Goal: Information Seeking & Learning: Learn about a topic

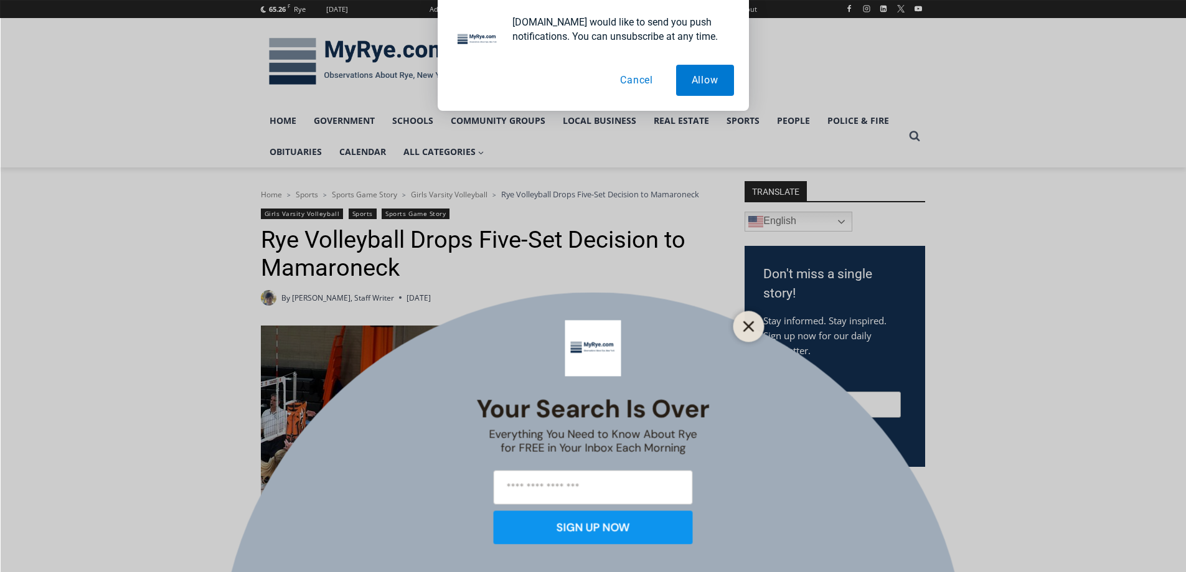
click at [752, 330] on line "Close" at bounding box center [748, 326] width 9 height 9
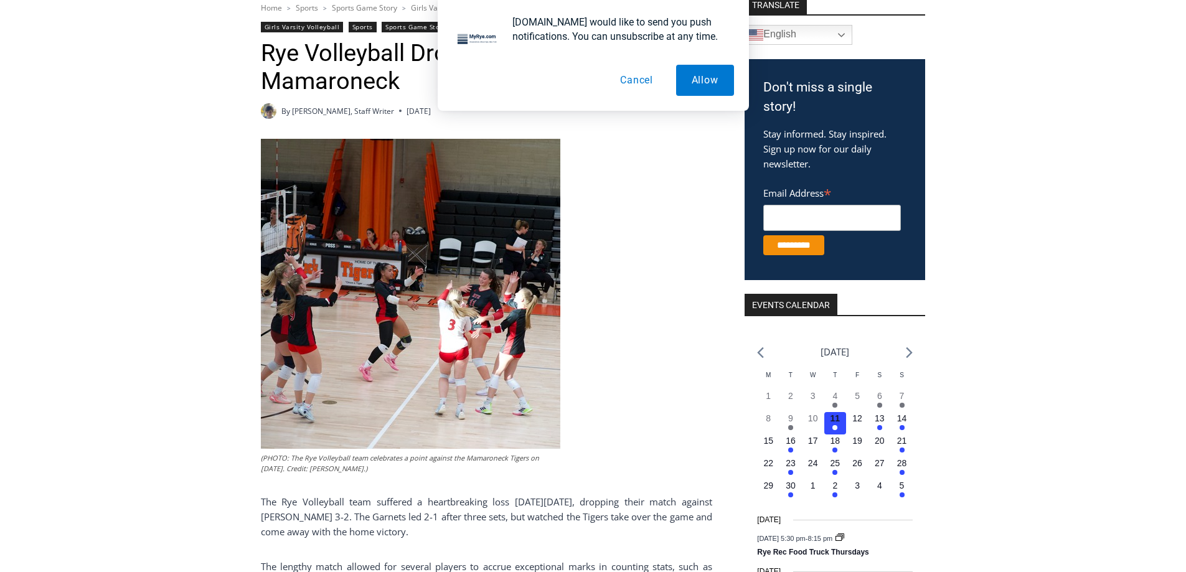
click at [634, 78] on button "Cancel" at bounding box center [636, 80] width 64 height 31
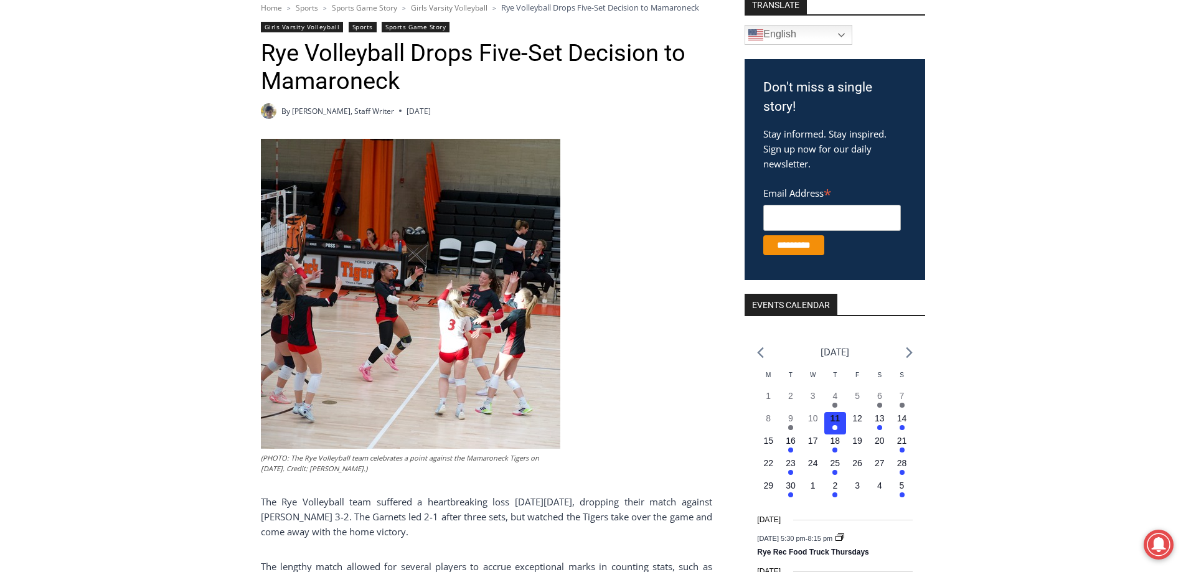
scroll to position [0, 0]
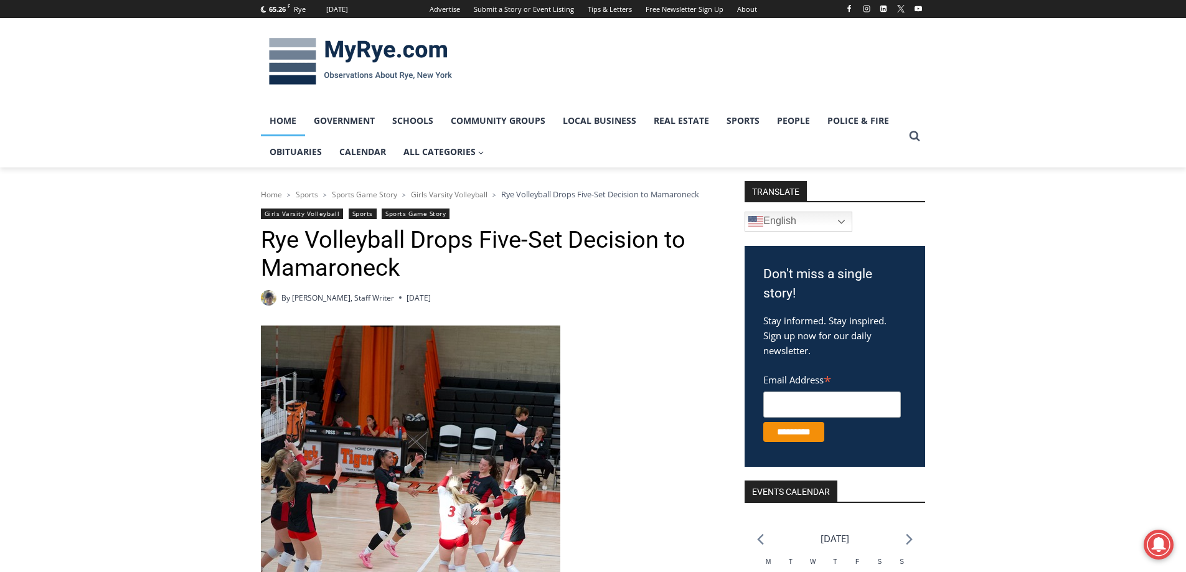
click at [278, 116] on link "Home" at bounding box center [283, 120] width 44 height 31
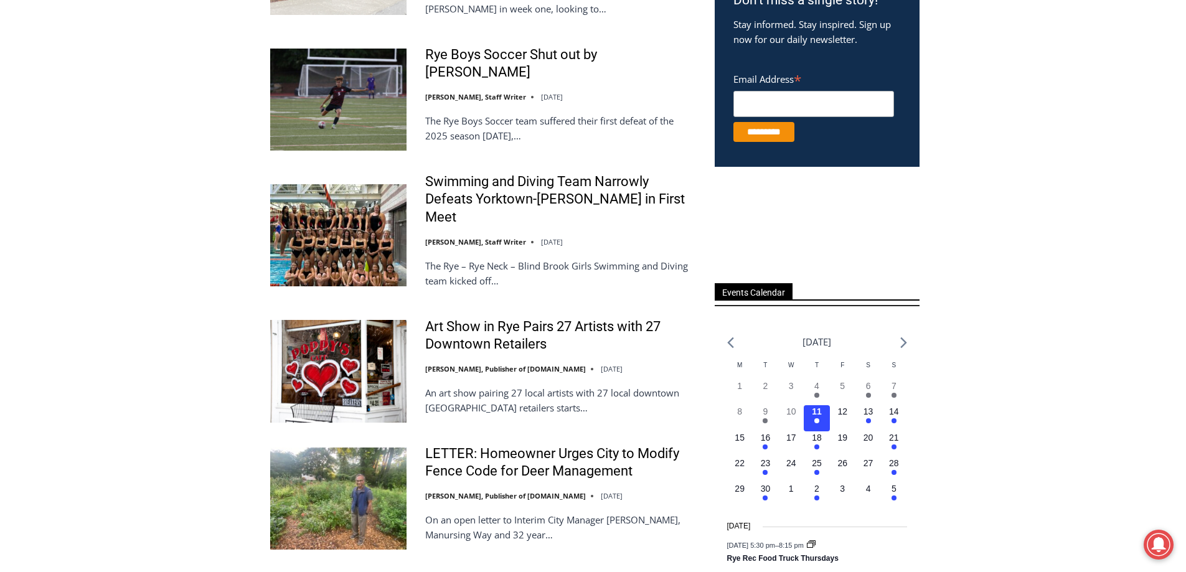
scroll to position [685, 0]
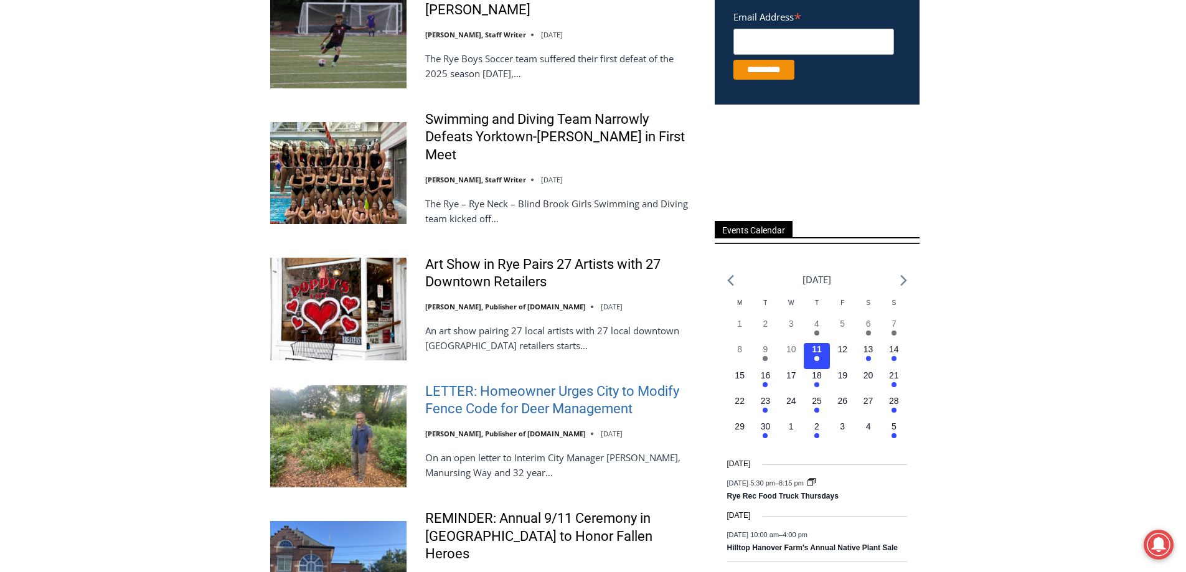
click at [553, 383] on link "LETTER: Homeowner Urges City to Modify Fence Code for Deer Management" at bounding box center [561, 400] width 273 height 35
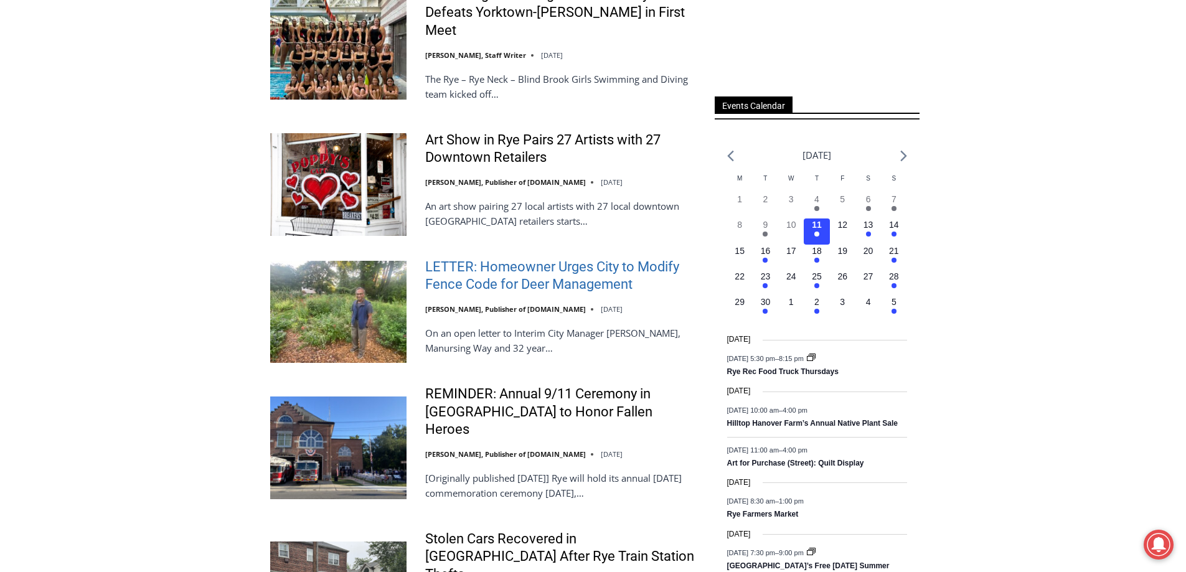
scroll to position [871, 0]
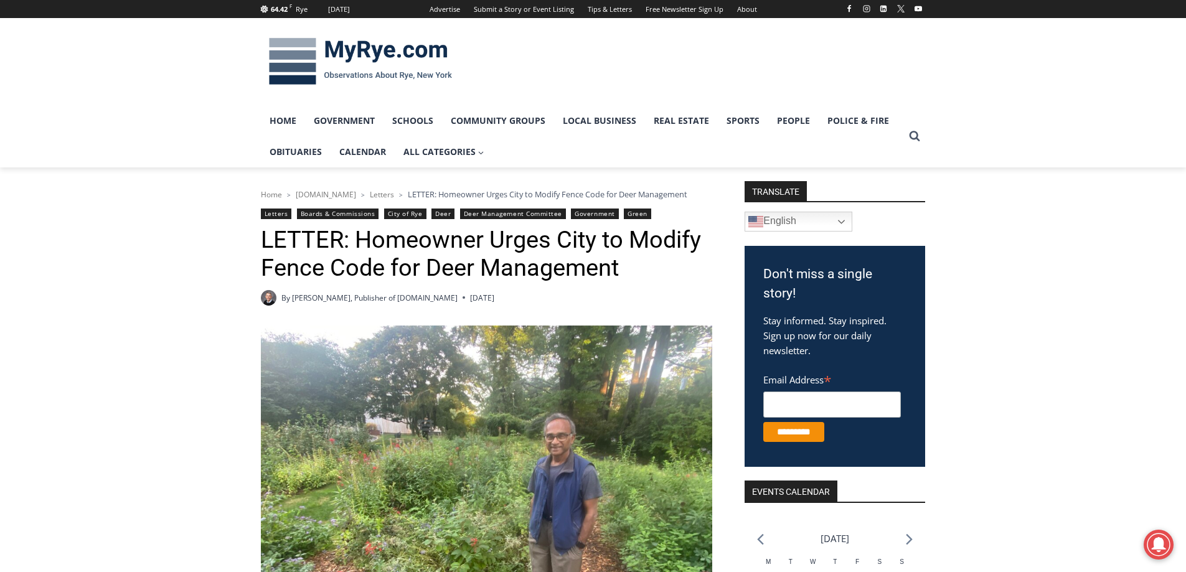
scroll to position [311, 0]
